Goal: Task Accomplishment & Management: Manage account settings

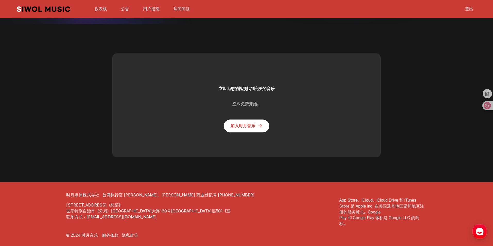
scroll to position [1355, 0]
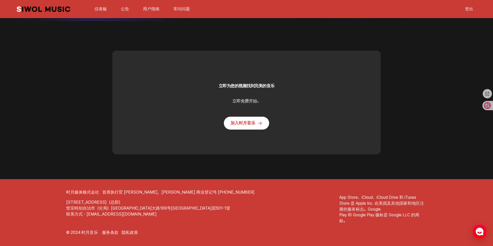
click at [248, 125] on font "加入时月音乐" at bounding box center [243, 122] width 25 height 5
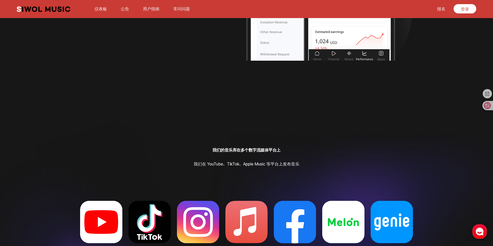
scroll to position [969, 0]
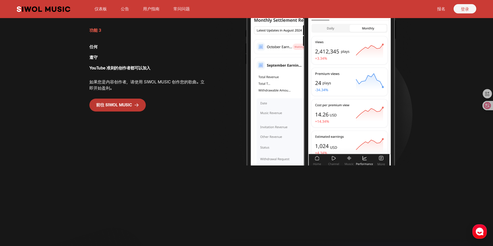
click at [468, 9] on font "登录" at bounding box center [465, 9] width 8 height 5
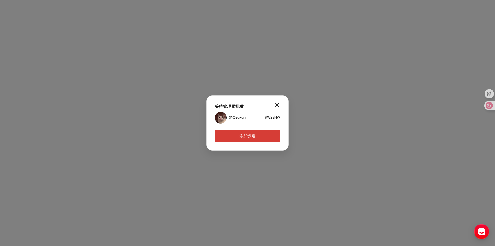
click at [270, 116] on font "9W2sNW" at bounding box center [272, 117] width 15 height 4
click at [246, 117] on font "光のsukurin" at bounding box center [238, 117] width 19 height 4
